Goal: Find specific page/section: Find specific page/section

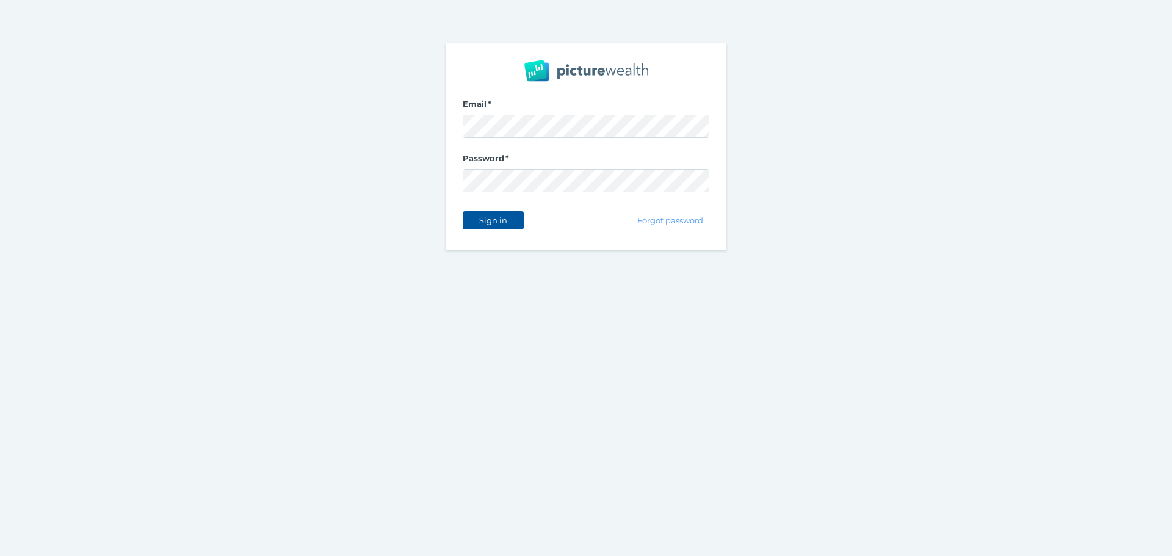
click at [501, 221] on span "Sign in" at bounding box center [493, 221] width 38 height 10
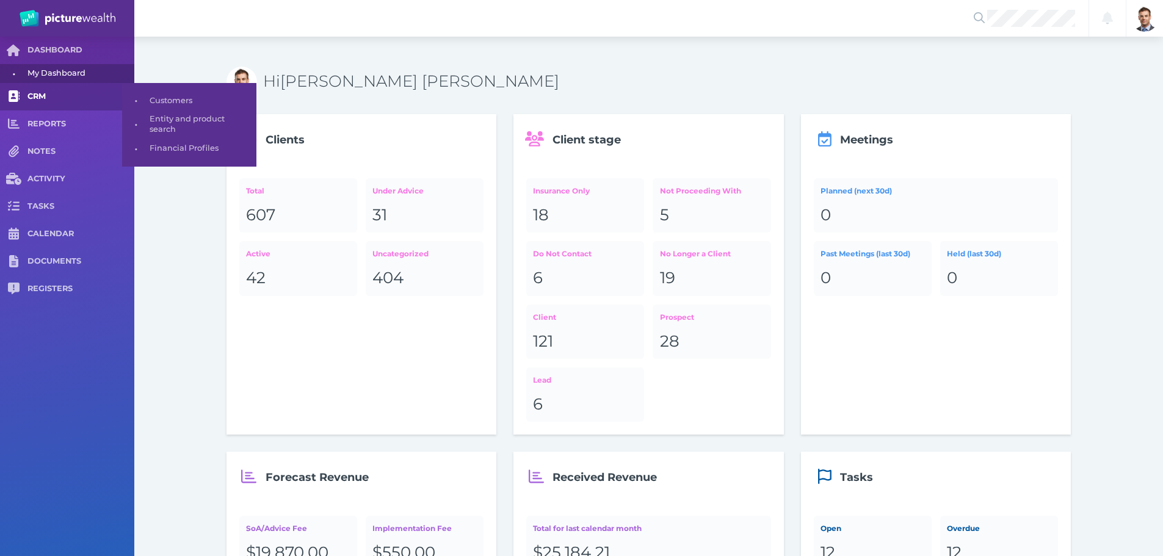
click at [37, 90] on link "CRM" at bounding box center [67, 96] width 134 height 27
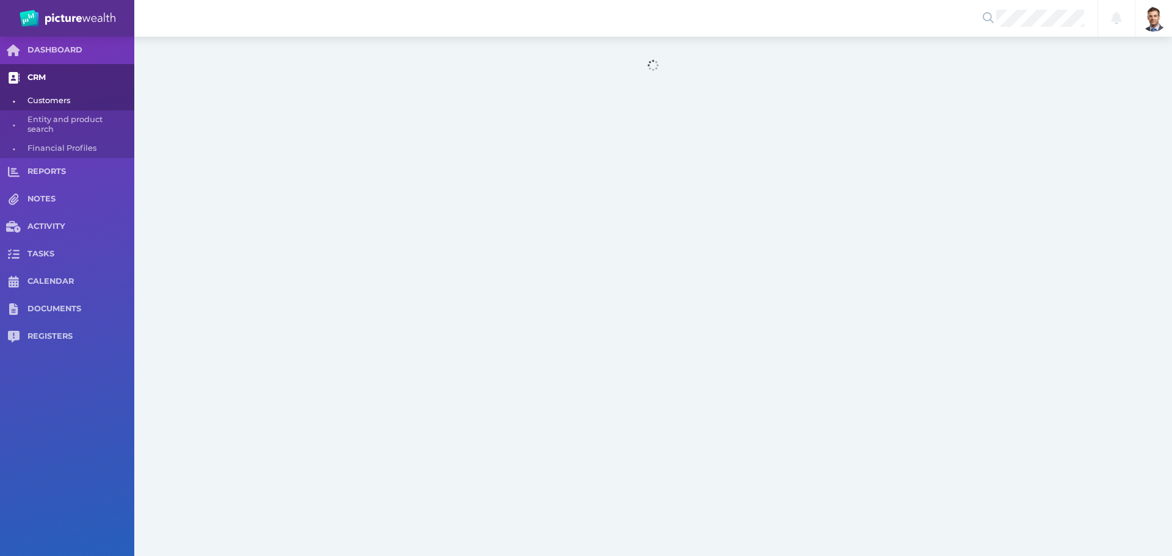
select select "25"
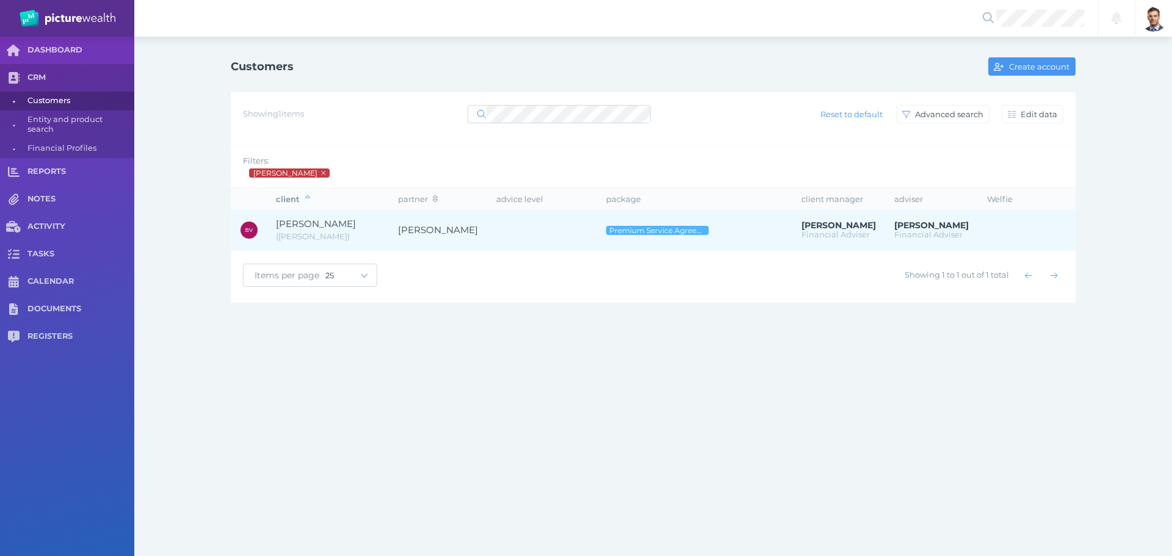
click at [333, 218] on span "[PERSON_NAME]" at bounding box center [316, 224] width 80 height 12
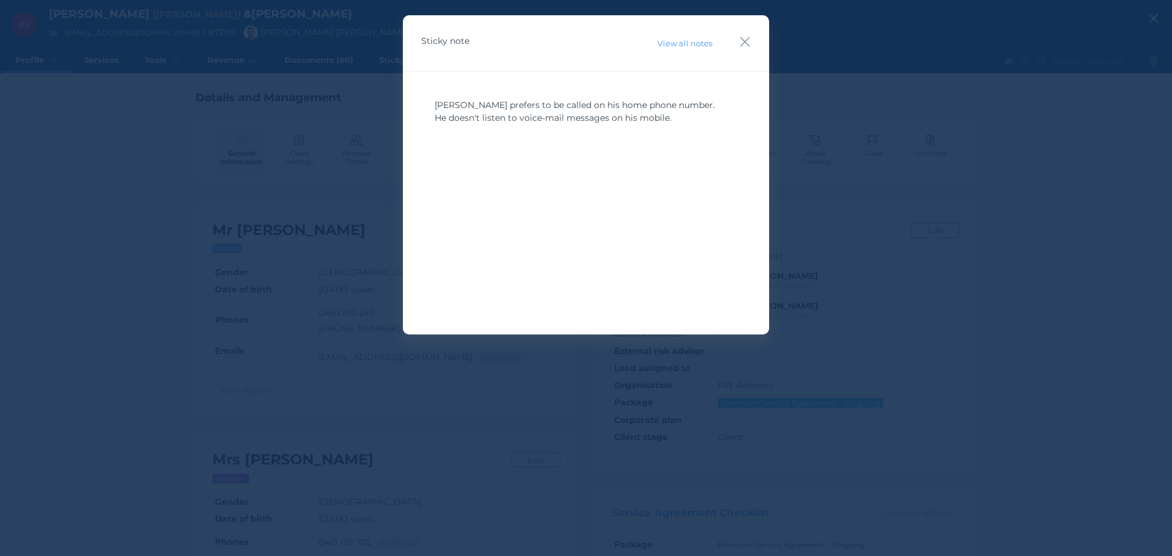
drag, startPoint x: 746, startPoint y: 40, endPoint x: 779, endPoint y: 123, distance: 89.9
click at [745, 40] on icon "button" at bounding box center [745, 41] width 12 height 15
